Goal: Task Accomplishment & Management: Use online tool/utility

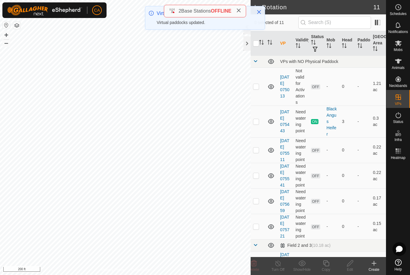
click at [398, 48] on span "Mobs" at bounding box center [397, 50] width 9 height 4
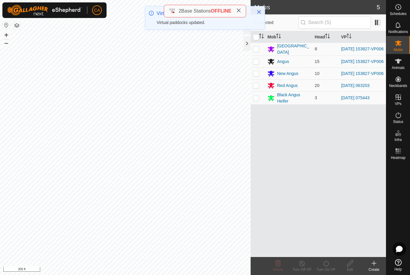
click at [255, 48] on p-checkbox at bounding box center [256, 48] width 6 height 5
checkbox input "true"
click at [255, 59] on p-checkbox at bounding box center [256, 61] width 6 height 5
checkbox input "true"
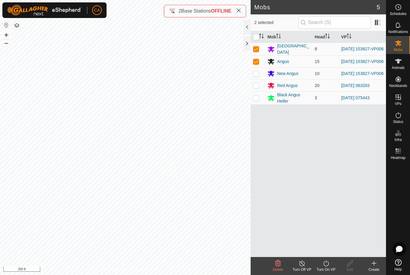
click at [254, 71] on td at bounding box center [257, 73] width 14 height 12
checkbox input "true"
click at [327, 264] on icon at bounding box center [325, 263] width 7 height 7
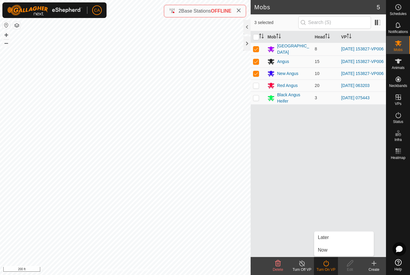
click at [333, 249] on link "Now" at bounding box center [343, 250] width 59 height 12
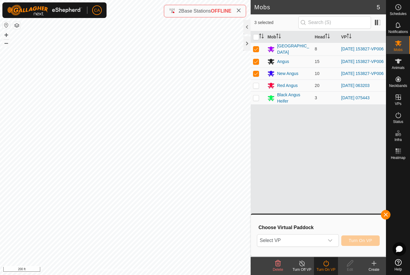
click at [292, 239] on span "Select VP" at bounding box center [290, 240] width 67 height 12
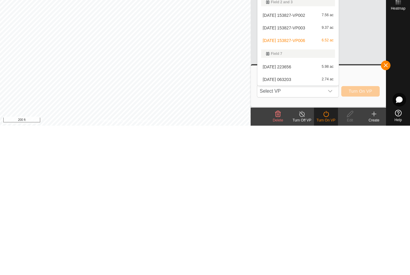
scroll to position [59, 0]
click at [303, 161] on div "[DATE] 153827-VP002 7.56 ac" at bounding box center [298, 164] width 74 height 7
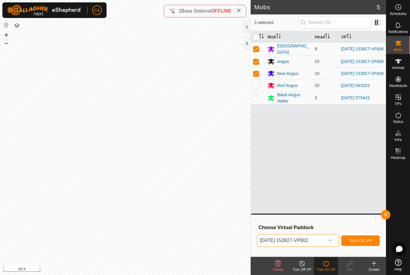
click at [360, 242] on span "Turn On VP" at bounding box center [359, 240] width 23 height 5
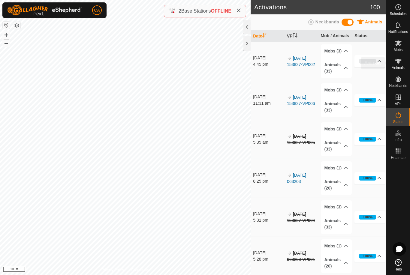
click at [400, 63] on icon at bounding box center [397, 61] width 7 height 7
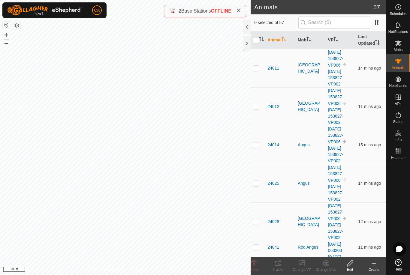
click at [303, 41] on th "Mob" at bounding box center [310, 40] width 30 height 18
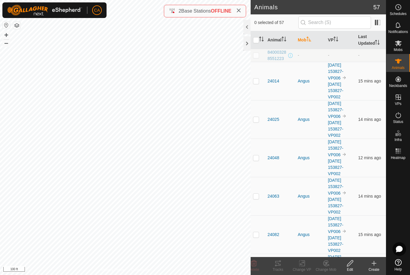
click at [306, 38] on th "Mob" at bounding box center [310, 40] width 30 height 18
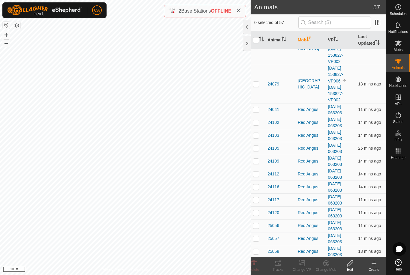
scroll to position [255, 0]
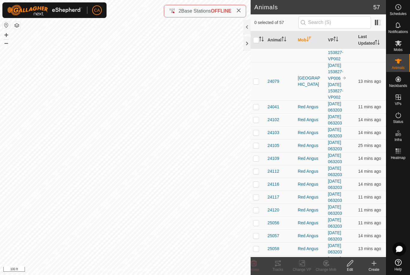
click at [259, 106] on td at bounding box center [257, 106] width 14 height 13
checkbox input "true"
click at [255, 122] on p-checkbox at bounding box center [256, 119] width 6 height 5
checkbox input "true"
click at [255, 134] on p-checkbox at bounding box center [256, 132] width 6 height 5
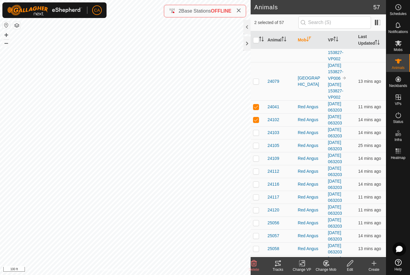
checkbox input "true"
click at [255, 145] on p-checkbox at bounding box center [256, 145] width 6 height 5
checkbox input "true"
click at [256, 159] on p-checkbox at bounding box center [256, 158] width 6 height 5
checkbox input "true"
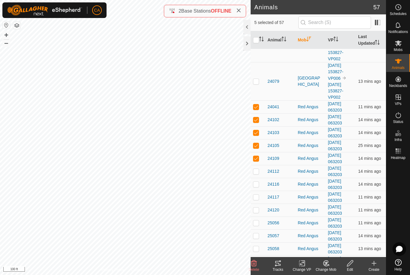
click at [256, 174] on p-checkbox at bounding box center [256, 171] width 6 height 5
checkbox input "true"
click at [257, 185] on p-checkbox at bounding box center [256, 184] width 6 height 5
checkbox input "true"
click at [257, 199] on p-checkbox at bounding box center [256, 197] width 6 height 5
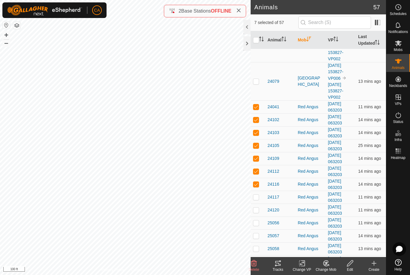
checkbox input "true"
click at [257, 210] on p-checkbox at bounding box center [256, 209] width 6 height 5
checkbox input "true"
click at [258, 225] on p-checkbox at bounding box center [256, 222] width 6 height 5
checkbox input "true"
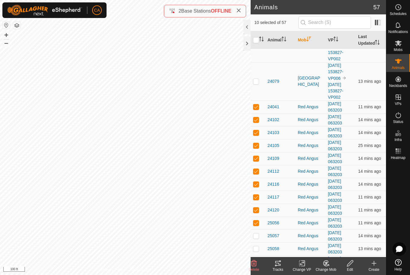
click at [283, 266] on tracks-svg-icon at bounding box center [278, 263] width 24 height 7
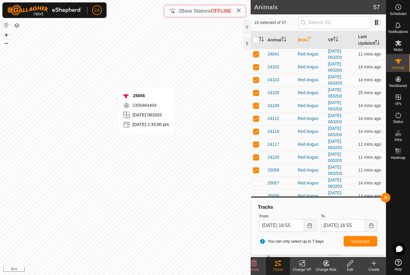
scroll to position [319, 0]
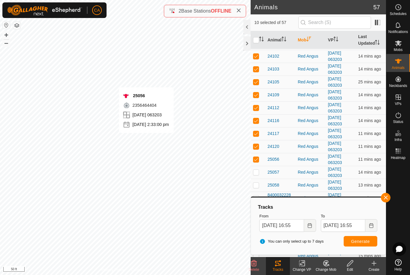
click at [258, 38] on input "checkbox" at bounding box center [256, 40] width 6 height 6
checkbox input "true"
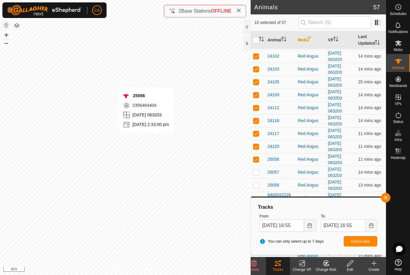
checkbox input "true"
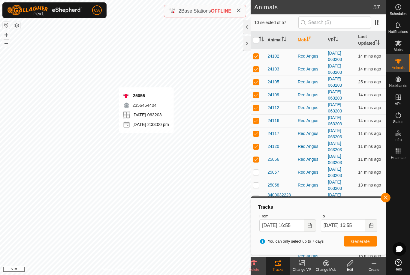
checkbox input "true"
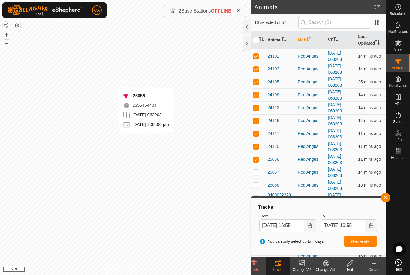
checkbox input "true"
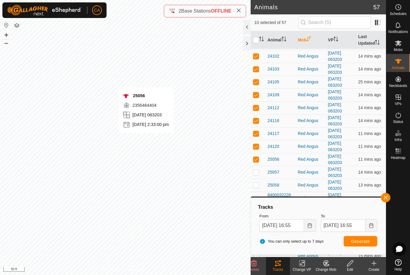
checkbox input "true"
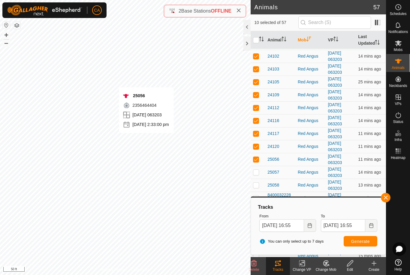
checkbox input "true"
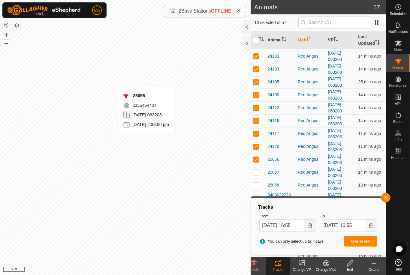
checkbox input "true"
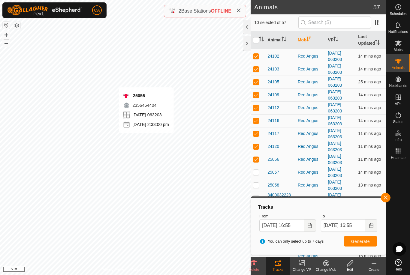
checkbox input "true"
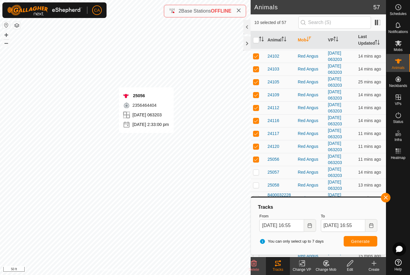
checkbox input "true"
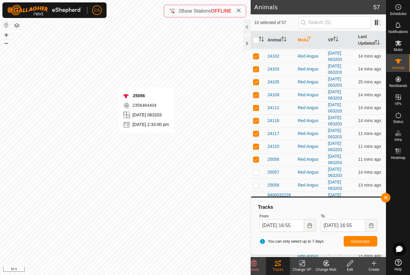
checkbox input "true"
click at [255, 39] on input "checkbox" at bounding box center [256, 40] width 6 height 6
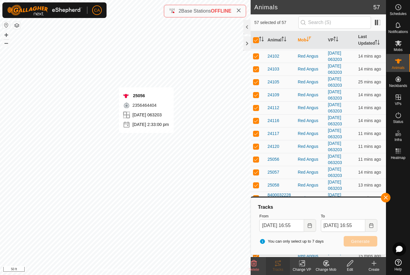
checkbox input "false"
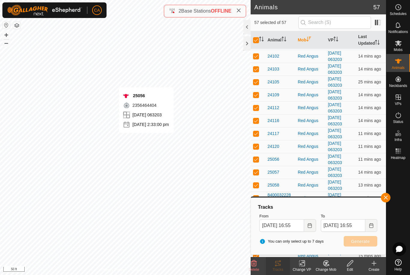
checkbox input "false"
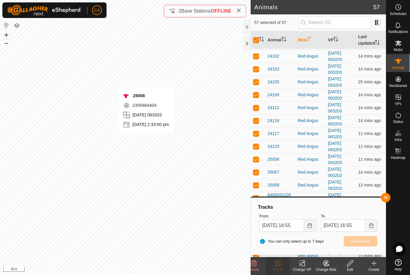
checkbox input "false"
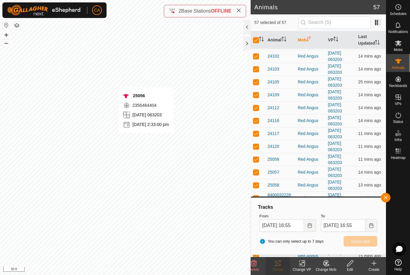
checkbox input "false"
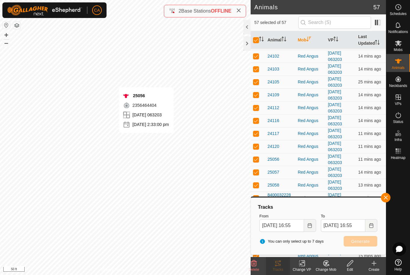
checkbox input "false"
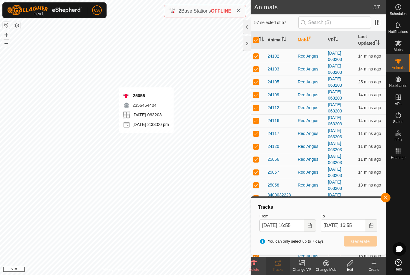
checkbox input "false"
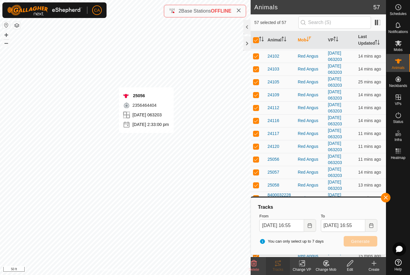
checkbox input "false"
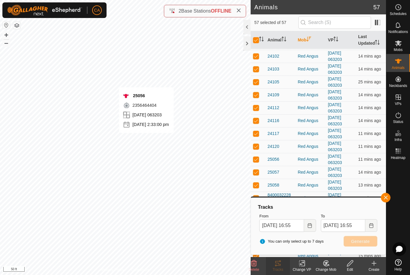
checkbox input "false"
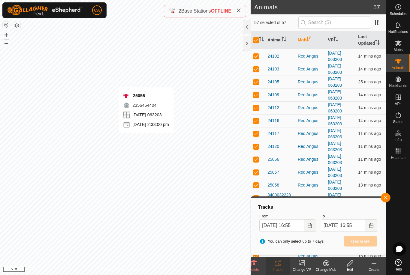
checkbox input "false"
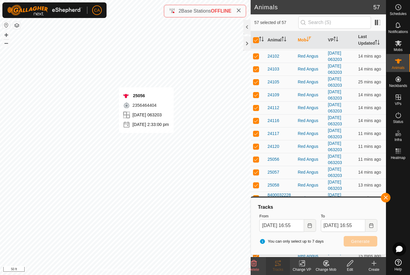
checkbox input "false"
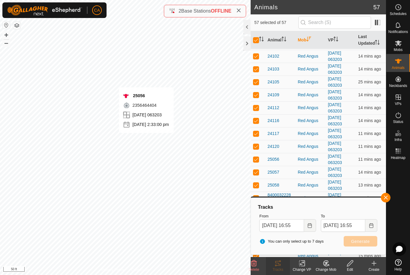
checkbox input "false"
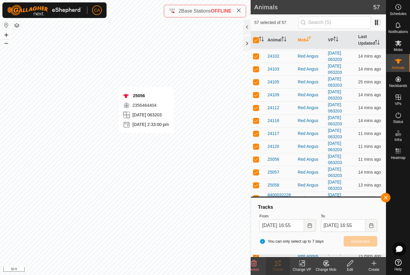
checkbox input "false"
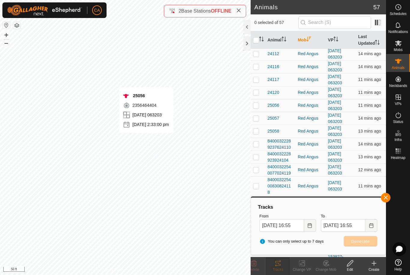
scroll to position [373, 0]
click at [256, 121] on td at bounding box center [257, 118] width 14 height 13
checkbox input "true"
click at [257, 128] on p-checkbox at bounding box center [256, 130] width 6 height 5
checkbox input "true"
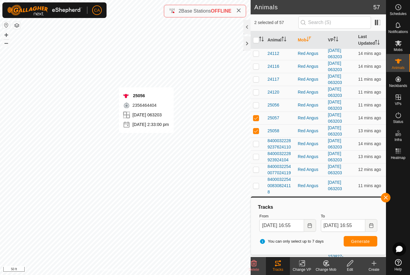
click at [255, 145] on p-checkbox at bounding box center [256, 143] width 6 height 5
checkbox input "true"
click at [256, 160] on td at bounding box center [257, 156] width 14 height 13
checkbox input "true"
click at [260, 169] on td at bounding box center [257, 169] width 14 height 13
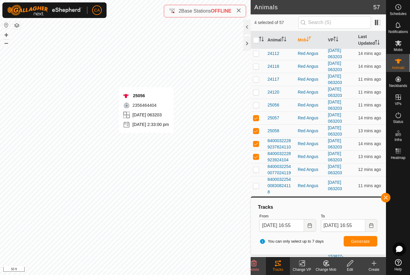
checkbox input "true"
click at [260, 181] on td at bounding box center [257, 185] width 14 height 19
checkbox input "true"
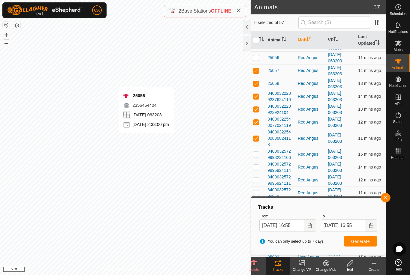
scroll to position [427, 0]
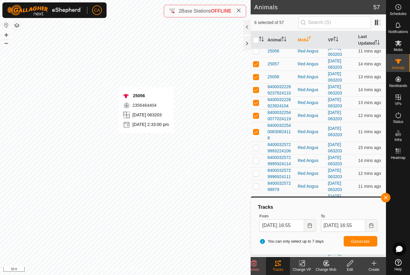
click at [259, 142] on td at bounding box center [257, 147] width 14 height 13
checkbox input "true"
click at [259, 159] on td at bounding box center [257, 160] width 14 height 13
checkbox input "true"
click at [259, 167] on td at bounding box center [257, 173] width 14 height 13
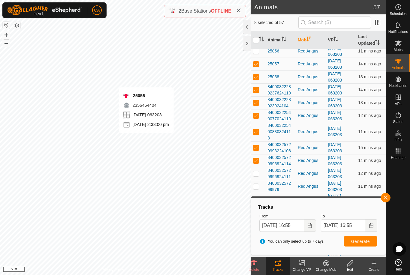
checkbox input "true"
click at [257, 184] on p-checkbox at bounding box center [256, 186] width 6 height 5
checkbox input "true"
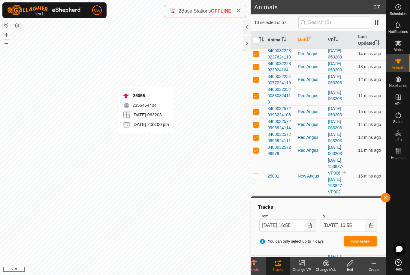
scroll to position [471, 0]
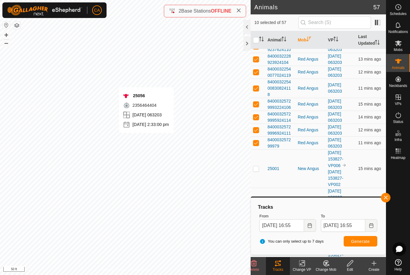
click at [259, 160] on td at bounding box center [257, 168] width 14 height 38
click at [255, 166] on p-checkbox at bounding box center [256, 168] width 6 height 5
checkbox input "false"
click at [348, 243] on button "Generate" at bounding box center [360, 241] width 34 height 10
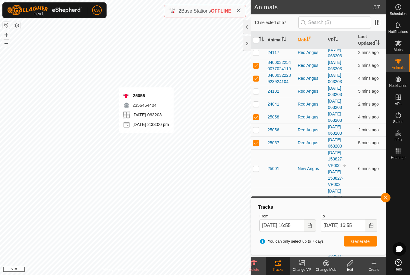
click at [385, 199] on span "button" at bounding box center [385, 197] width 5 height 5
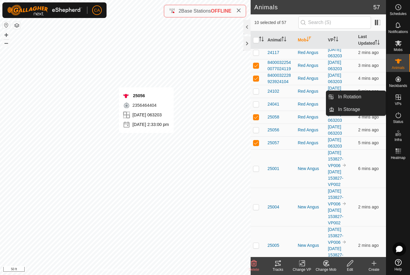
click at [363, 95] on link "In Rotation" at bounding box center [359, 97] width 51 height 12
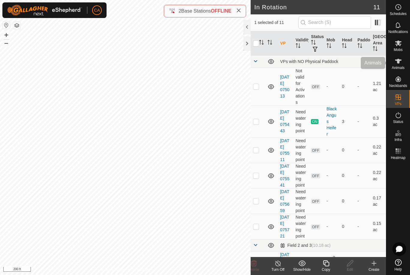
click at [396, 66] on span "Animals" at bounding box center [397, 68] width 13 height 4
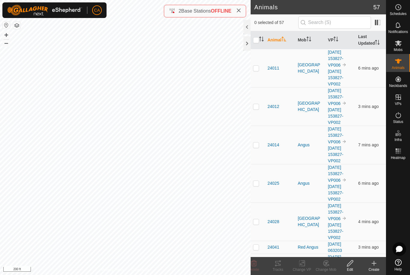
click at [260, 42] on p-sorticon "Activate to sort" at bounding box center [261, 39] width 5 height 5
click at [249, 40] on div at bounding box center [246, 43] width 7 height 14
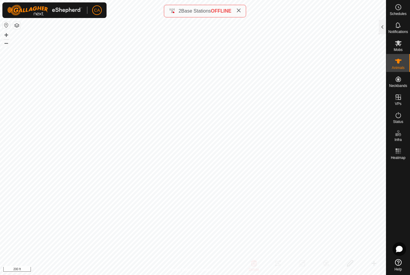
click at [381, 25] on div at bounding box center [381, 27] width 7 height 14
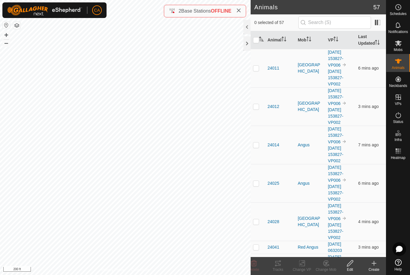
click at [307, 40] on icon "Activate to sort" at bounding box center [308, 39] width 5 height 5
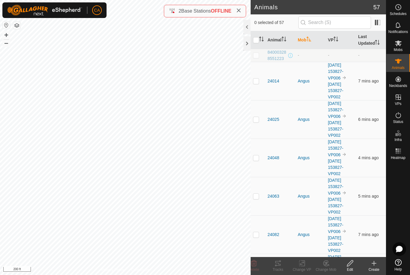
click at [244, 28] on div at bounding box center [246, 27] width 7 height 14
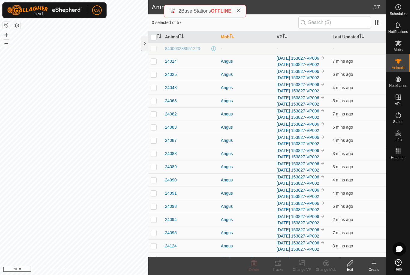
click at [142, 44] on div at bounding box center [144, 43] width 7 height 14
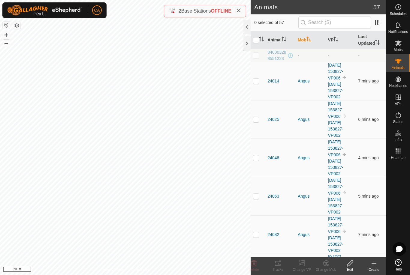
click at [310, 41] on icon "Activate to sort" at bounding box center [308, 39] width 4 height 5
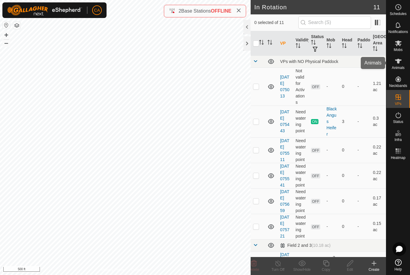
click at [395, 66] on span "Animals" at bounding box center [397, 68] width 13 height 4
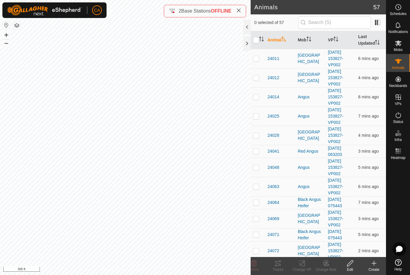
click at [308, 38] on icon "Activate to sort" at bounding box center [308, 39] width 5 height 5
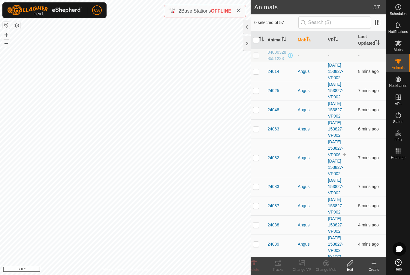
click at [311, 40] on icon "Activate to sort" at bounding box center [308, 39] width 5 height 5
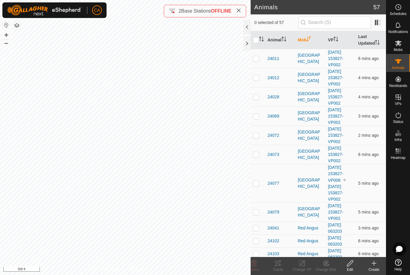
click at [311, 39] on icon "Activate to sort" at bounding box center [308, 39] width 5 height 5
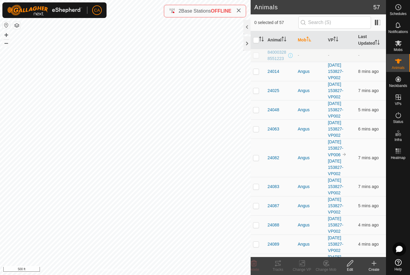
click at [258, 71] on p-checkbox at bounding box center [256, 71] width 6 height 5
checkbox input "true"
click at [256, 92] on p-checkbox at bounding box center [256, 90] width 6 height 5
checkbox input "true"
click at [254, 109] on p-checkbox at bounding box center [256, 109] width 6 height 5
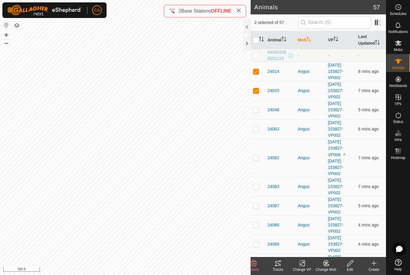
checkbox input "true"
click at [254, 127] on p-checkbox at bounding box center [256, 129] width 6 height 5
checkbox input "true"
click at [255, 151] on td at bounding box center [257, 158] width 14 height 38
checkbox input "true"
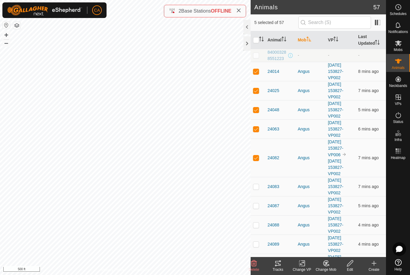
click at [260, 187] on td at bounding box center [257, 186] width 14 height 19
checkbox input "true"
click at [258, 205] on p-checkbox at bounding box center [256, 205] width 6 height 5
checkbox input "true"
click at [255, 228] on td at bounding box center [257, 224] width 14 height 19
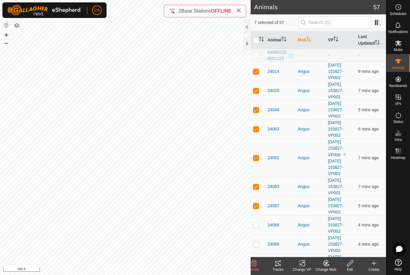
checkbox input "true"
click at [258, 246] on p-checkbox at bounding box center [256, 244] width 6 height 5
checkbox input "true"
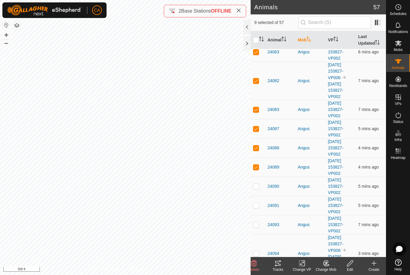
scroll to position [77, 0]
click at [257, 188] on p-checkbox at bounding box center [256, 185] width 6 height 5
checkbox input "true"
click at [256, 205] on p-checkbox at bounding box center [256, 205] width 6 height 5
click at [259, 204] on td at bounding box center [257, 204] width 14 height 19
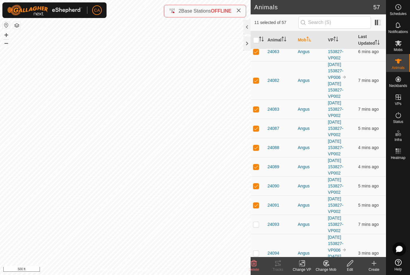
checkbox input "false"
click at [279, 270] on div "Tracks" at bounding box center [278, 269] width 24 height 5
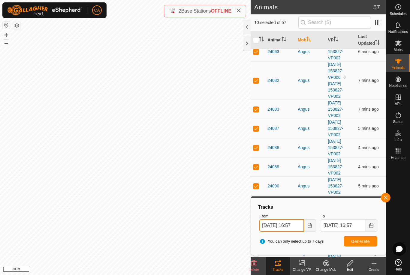
click at [294, 223] on input "14 Aug, 2025 16:57" at bounding box center [281, 225] width 44 height 13
click at [19, 27] on button "button" at bounding box center [16, 25] width 7 height 7
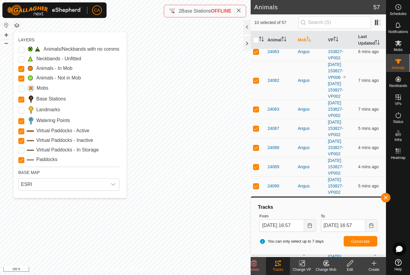
click at [21, 111] on input "Landmarks" at bounding box center [21, 110] width 6 height 6
click at [24, 109] on input "Landmarks" at bounding box center [21, 110] width 6 height 6
click at [297, 226] on input "14 Aug, 2025 16:57" at bounding box center [281, 225] width 44 height 13
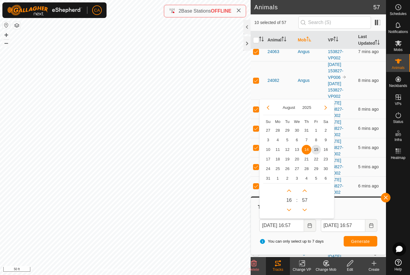
click at [314, 150] on span "15" at bounding box center [316, 150] width 10 height 10
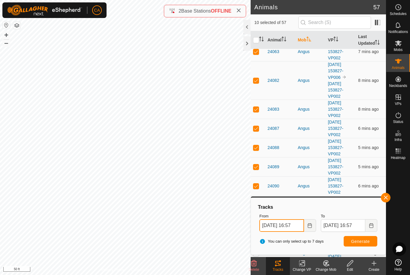
click at [291, 225] on input "15 Aug, 2025 16:57" at bounding box center [281, 225] width 44 height 13
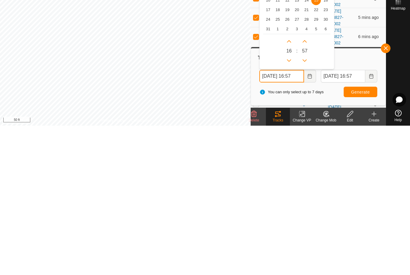
click at [288, 207] on icon "Previous Hour" at bounding box center [288, 209] width 5 height 5
click at [288, 205] on button "Previous Hour" at bounding box center [289, 210] width 10 height 10
click at [289, 205] on button "Previous Hour" at bounding box center [289, 210] width 10 height 10
click at [289, 209] on icon "Previous Hour" at bounding box center [289, 210] width 4 height 2
click at [287, 207] on icon "Previous Hour" at bounding box center [288, 209] width 5 height 5
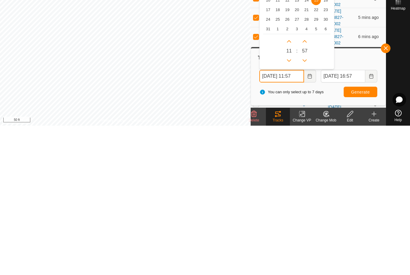
click at [291, 207] on icon "Previous Hour" at bounding box center [288, 209] width 5 height 5
click at [290, 207] on icon "Previous Hour" at bounding box center [288, 209] width 5 height 5
click at [289, 205] on button "Previous Hour" at bounding box center [289, 210] width 10 height 10
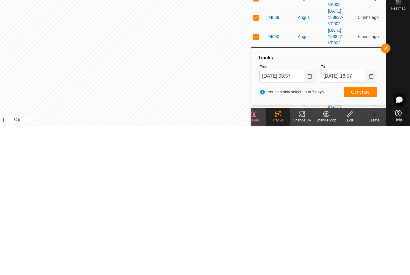
click at [361, 239] on span "Generate" at bounding box center [360, 241] width 19 height 5
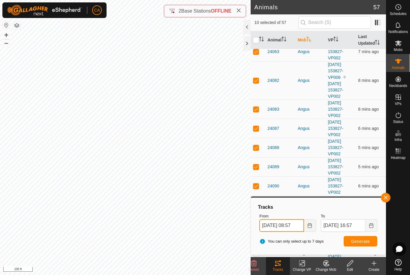
click at [297, 224] on input "15 Aug, 2025 08:57" at bounding box center [281, 225] width 44 height 13
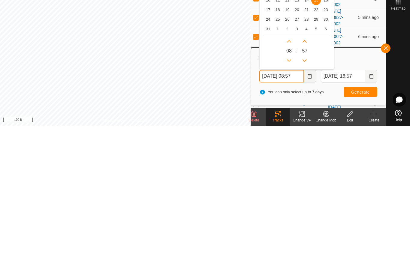
click at [293, 205] on button "Previous Hour" at bounding box center [289, 210] width 10 height 10
click at [291, 205] on button "Previous Hour" at bounding box center [289, 210] width 10 height 10
click at [289, 205] on button "Previous Hour" at bounding box center [289, 210] width 10 height 10
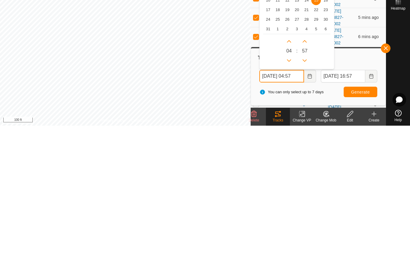
type input "15 Aug, 2025 03:57"
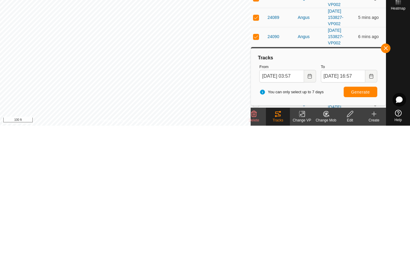
click at [362, 239] on span "Generate" at bounding box center [360, 241] width 19 height 5
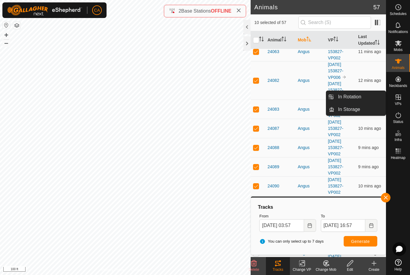
click at [366, 94] on link "In Rotation" at bounding box center [359, 97] width 51 height 12
